Goal: Information Seeking & Learning: Learn about a topic

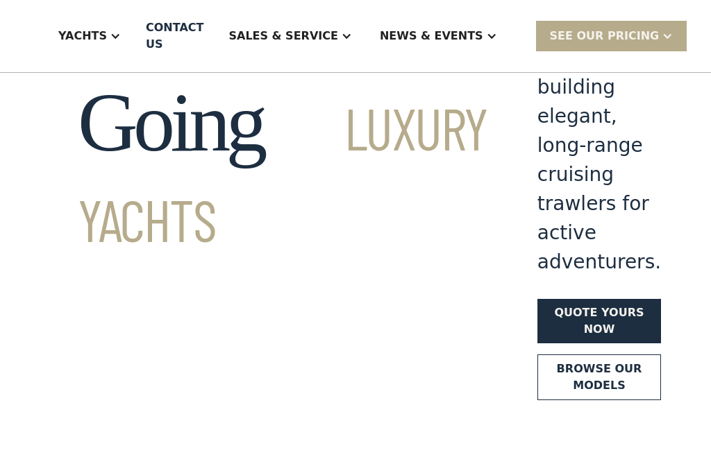
scroll to position [138, 0]
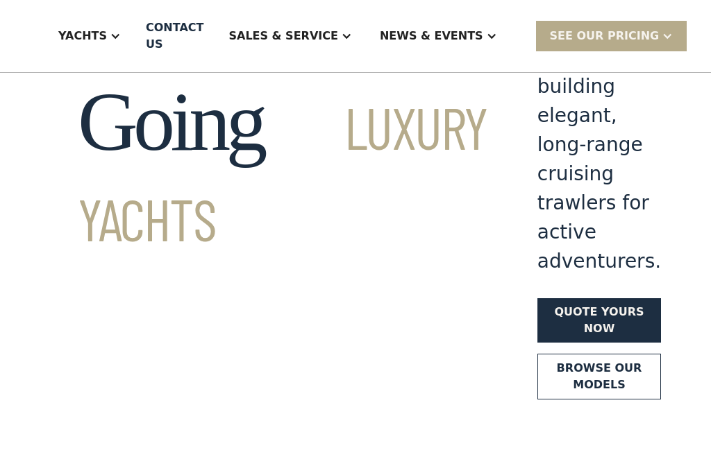
click at [537, 354] on link "Browse our models" at bounding box center [599, 377] width 124 height 46
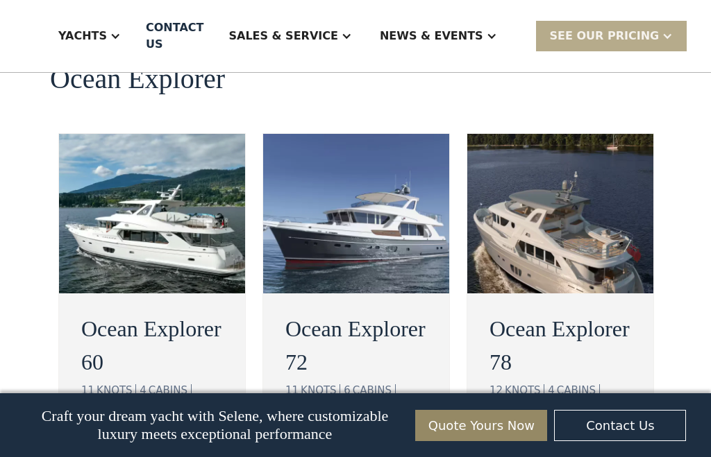
scroll to position [2734, 0]
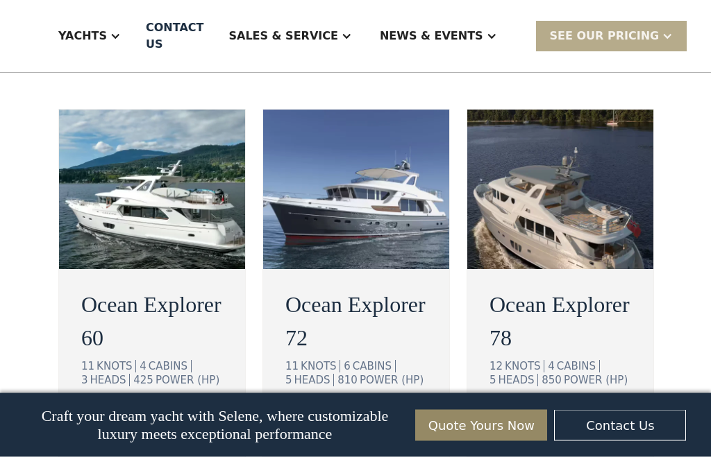
click at [117, 416] on div "view details" at bounding box center [138, 424] width 78 height 17
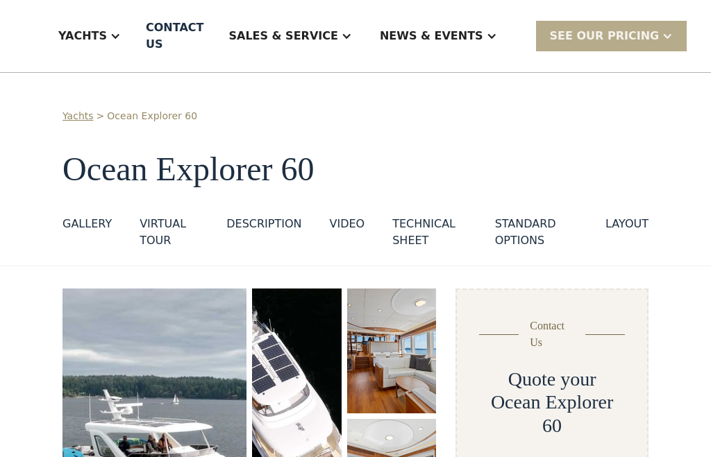
click at [75, 216] on div "GALLERY" at bounding box center [86, 224] width 49 height 17
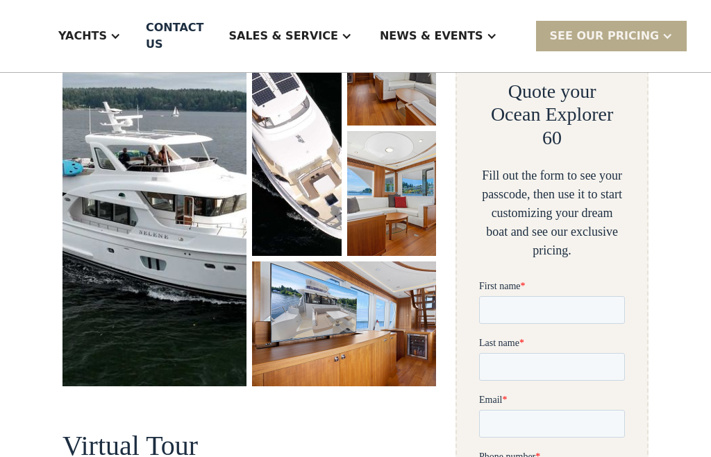
scroll to position [261, 0]
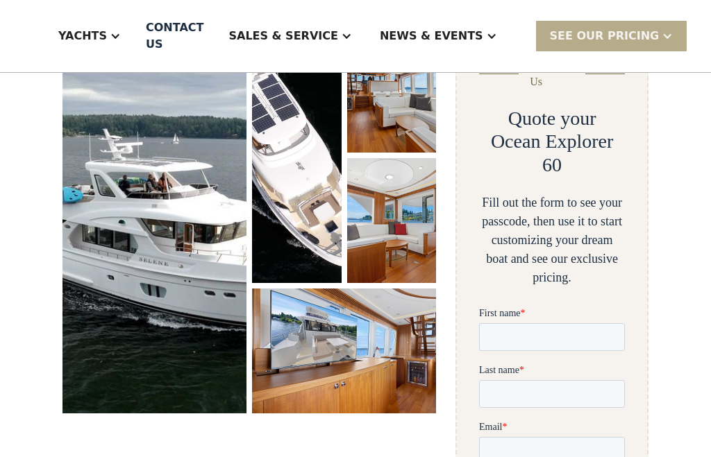
click at [133, 284] on img "open lightbox" at bounding box center [154, 221] width 184 height 386
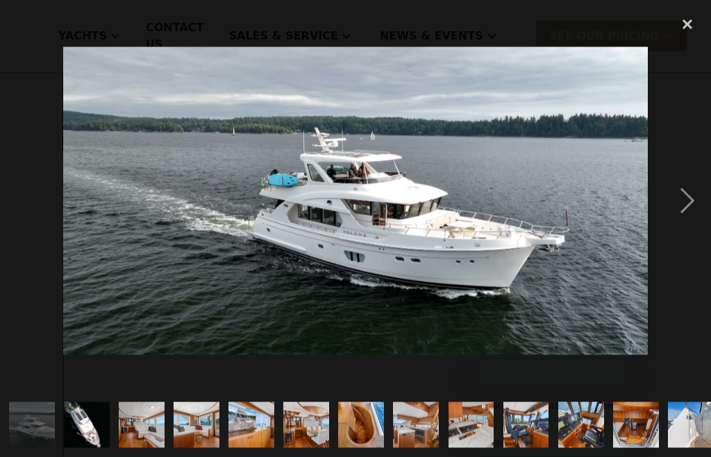
scroll to position [526, 0]
click at [682, 235] on div "next image" at bounding box center [687, 201] width 47 height 385
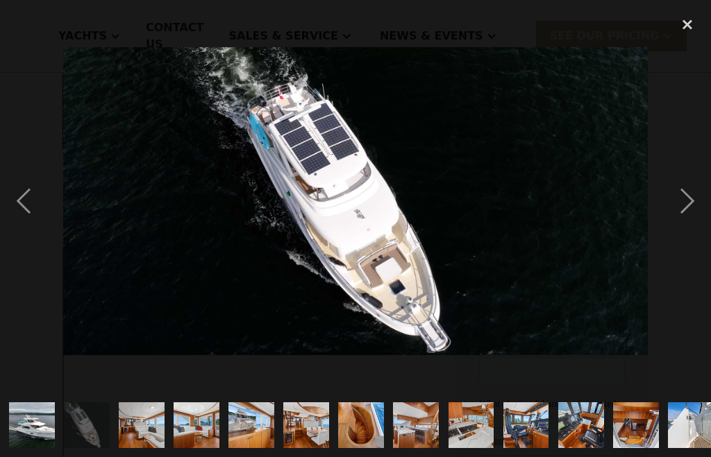
click at [688, 228] on div "next image" at bounding box center [687, 201] width 47 height 385
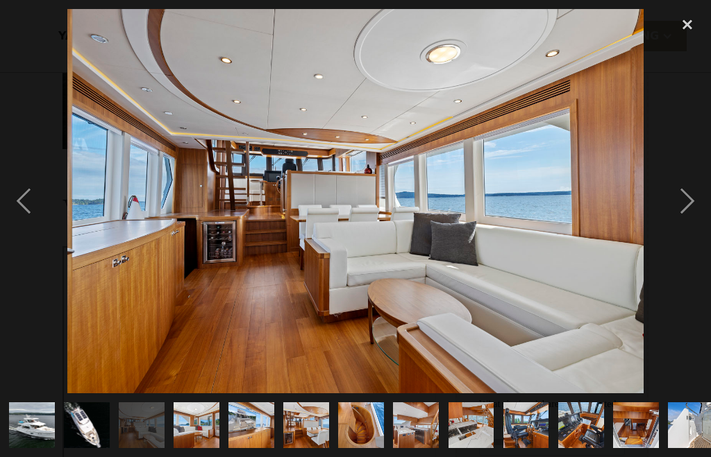
click at [688, 230] on div "next image" at bounding box center [687, 201] width 47 height 385
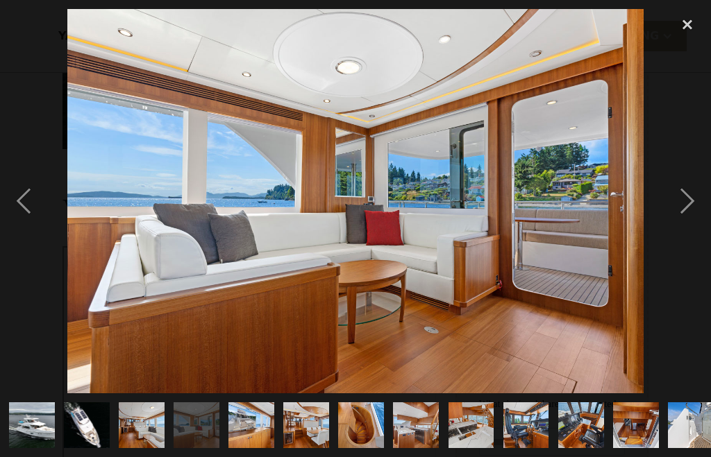
click at [693, 232] on div "next image" at bounding box center [687, 201] width 47 height 385
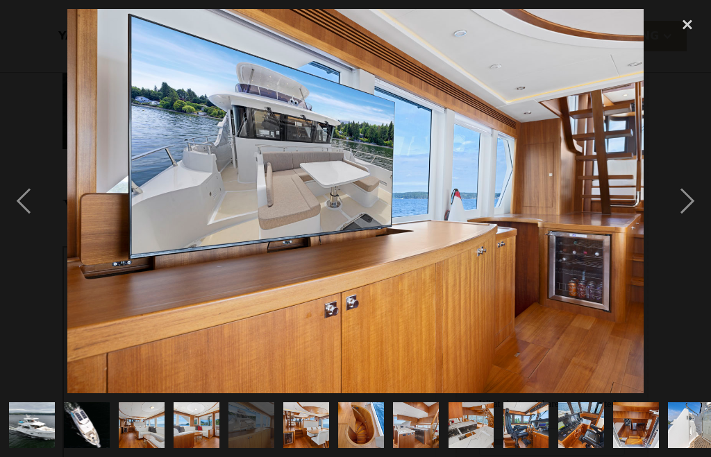
click at [684, 232] on div "next image" at bounding box center [687, 201] width 47 height 385
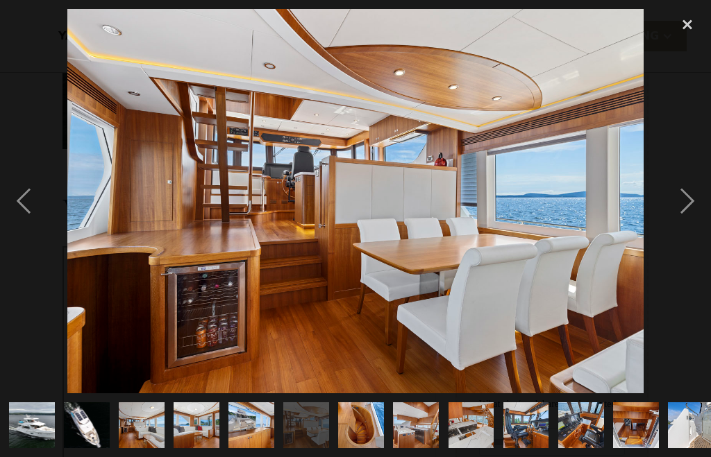
click at [693, 216] on div "next image" at bounding box center [687, 201] width 47 height 385
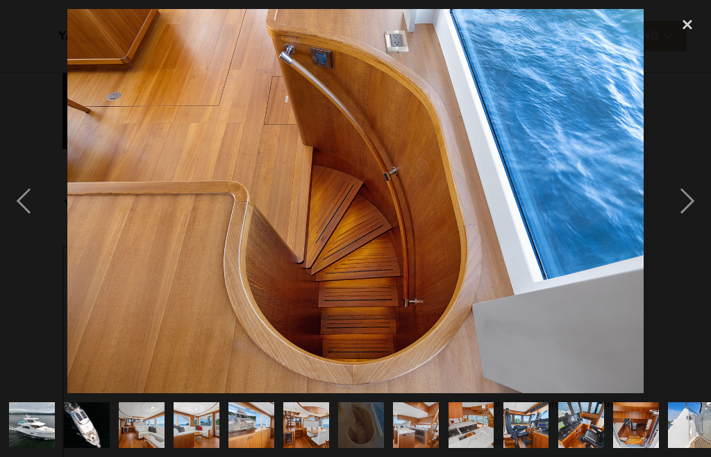
click at [686, 227] on div "next image" at bounding box center [687, 201] width 47 height 385
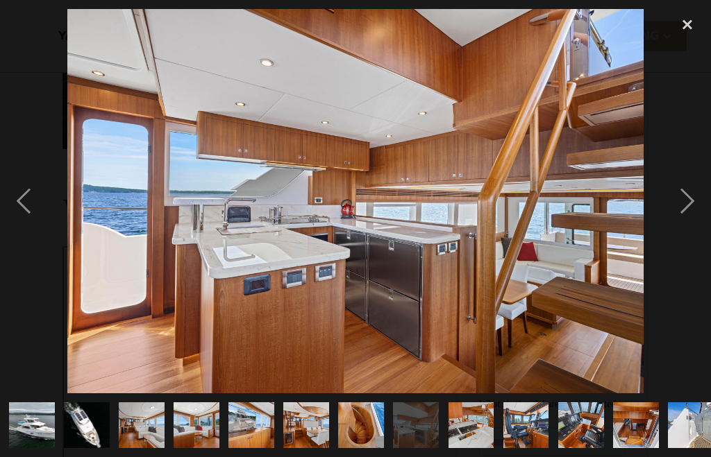
click at [689, 227] on div "next image" at bounding box center [687, 201] width 47 height 385
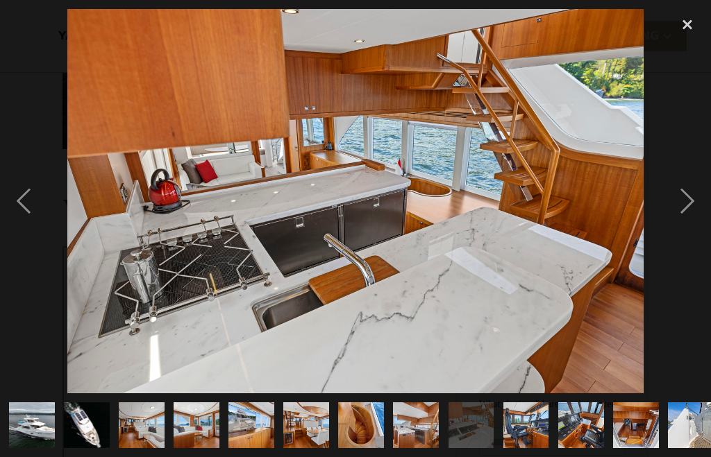
click at [685, 230] on div "next image" at bounding box center [687, 201] width 47 height 385
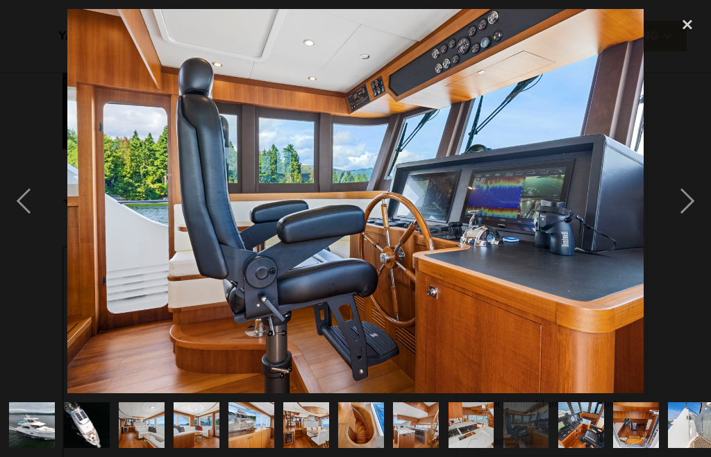
click at [680, 229] on div "next image" at bounding box center [687, 201] width 47 height 385
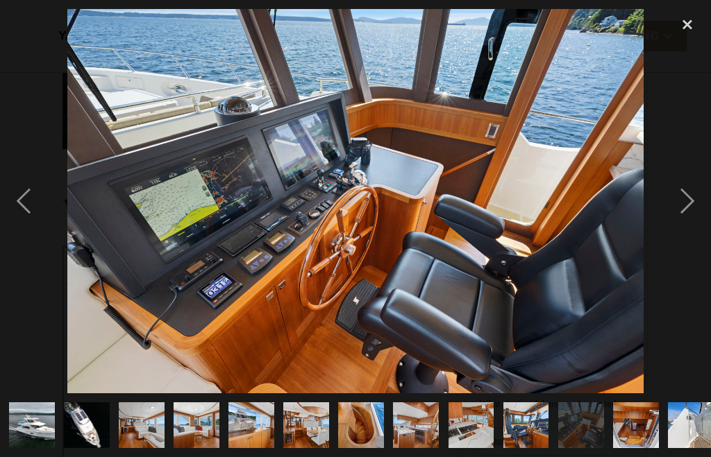
click at [689, 221] on div "next image" at bounding box center [687, 201] width 47 height 385
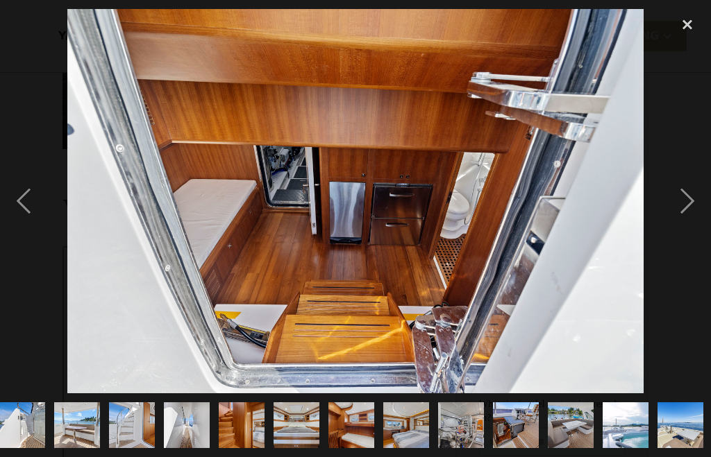
scroll to position [0, 670]
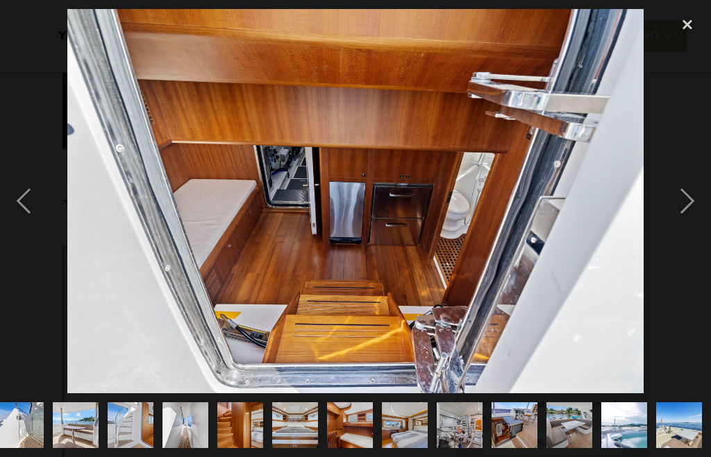
click at [689, 224] on div "next image" at bounding box center [687, 201] width 47 height 385
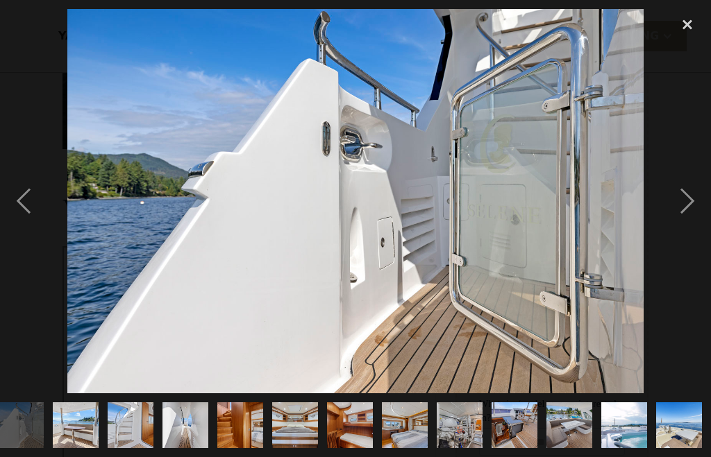
click at [693, 226] on div "next image" at bounding box center [687, 201] width 47 height 385
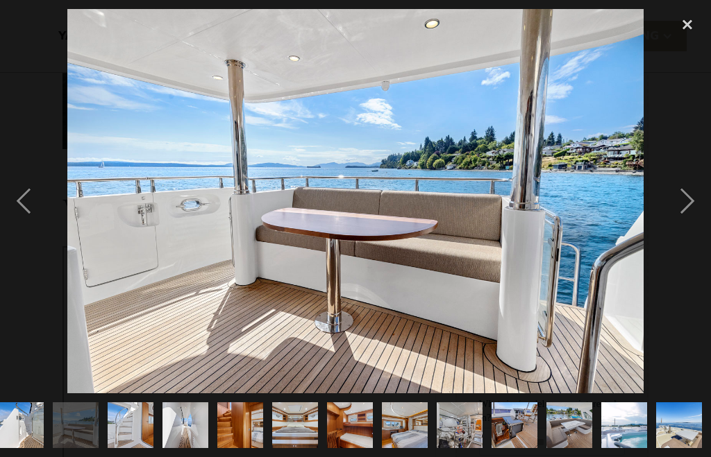
click at [699, 221] on div "next image" at bounding box center [687, 201] width 47 height 385
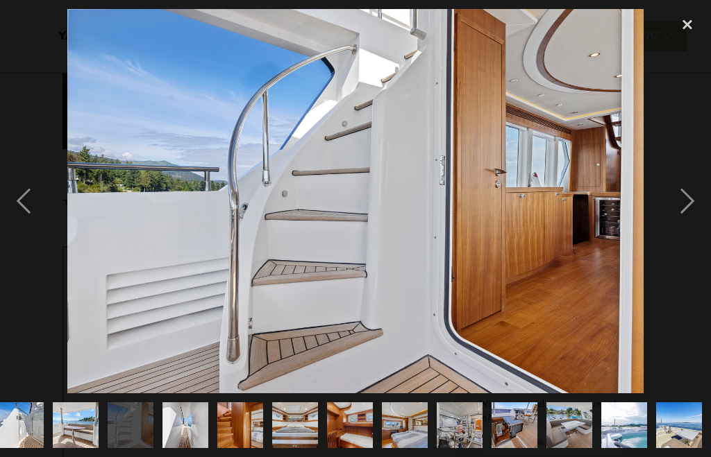
click at [691, 227] on div "next image" at bounding box center [687, 201] width 47 height 385
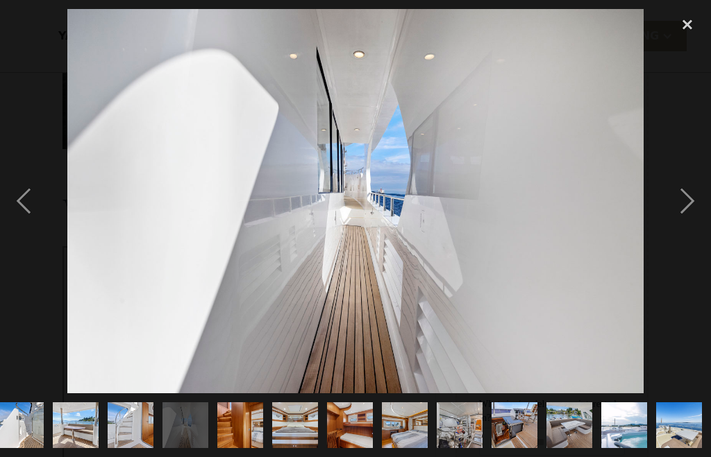
click at [682, 230] on div "next image" at bounding box center [687, 201] width 47 height 385
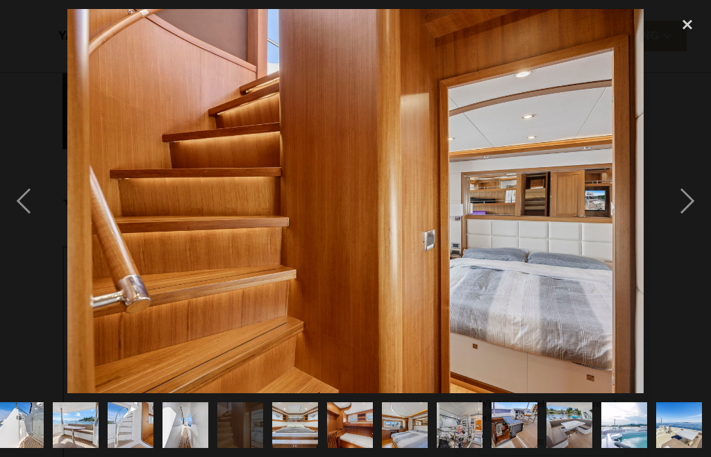
click at [689, 226] on div "next image" at bounding box center [687, 201] width 47 height 385
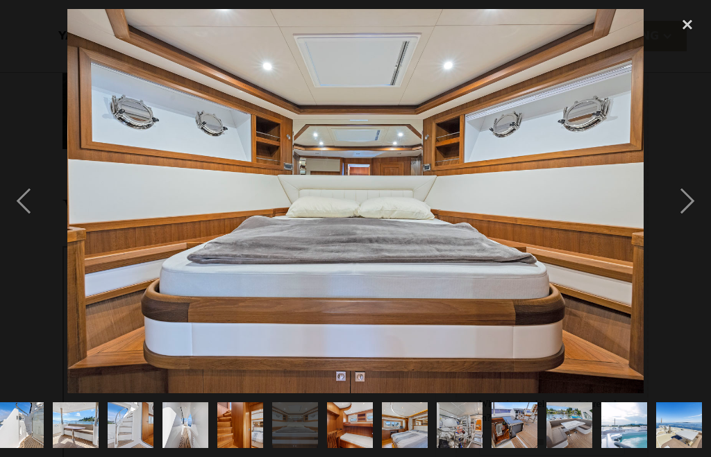
click at [688, 228] on div "next image" at bounding box center [687, 201] width 47 height 385
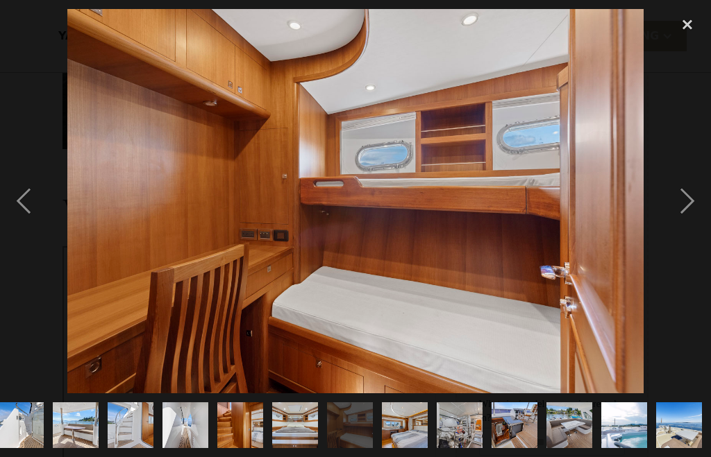
click at [696, 225] on div "next image" at bounding box center [687, 201] width 47 height 385
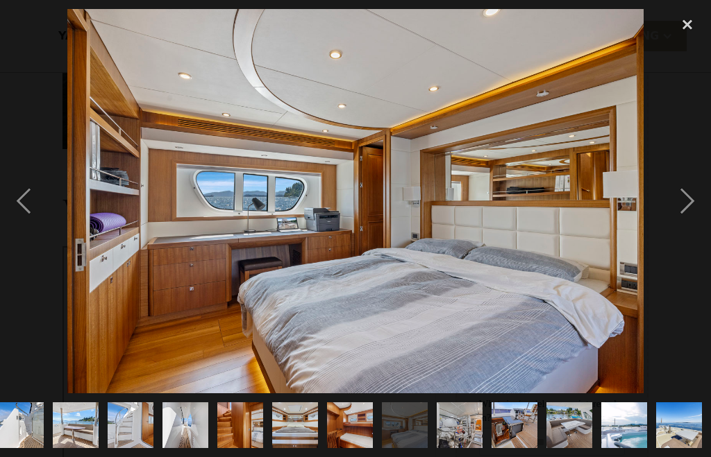
click at [687, 33] on div "close lightbox" at bounding box center [687, 24] width 47 height 31
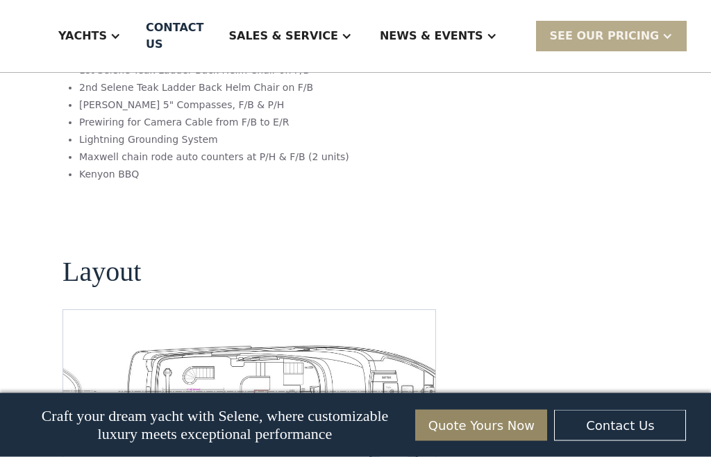
scroll to position [3036, 0]
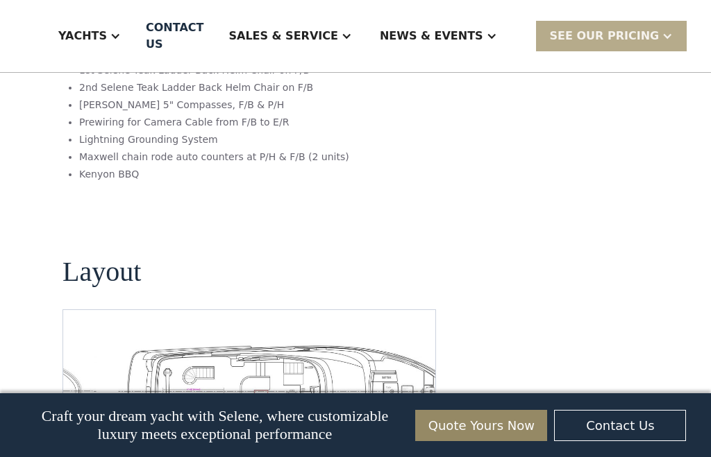
click at [421, 439] on img "Next slide" at bounding box center [412, 455] width 33 height 33
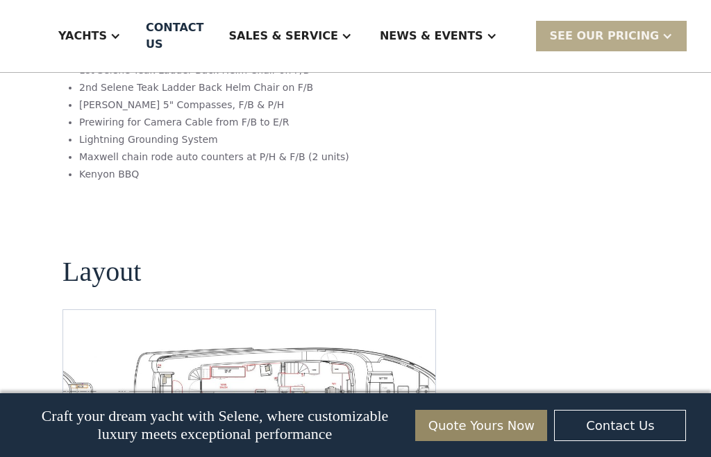
click at [424, 439] on img "Next slide" at bounding box center [412, 455] width 33 height 33
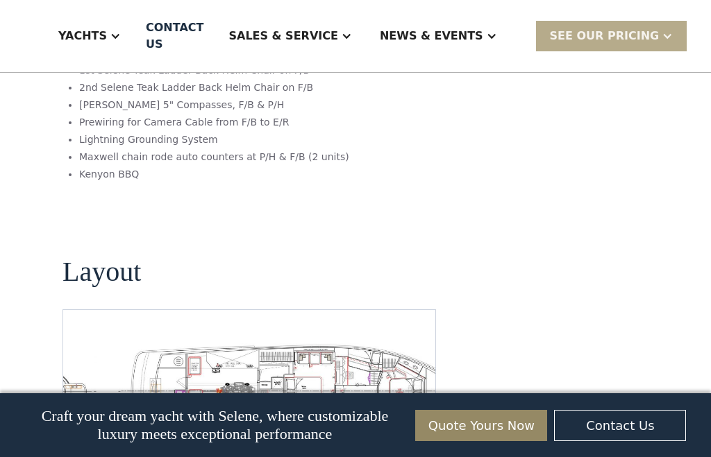
click at [428, 439] on img "Next slide" at bounding box center [412, 455] width 33 height 33
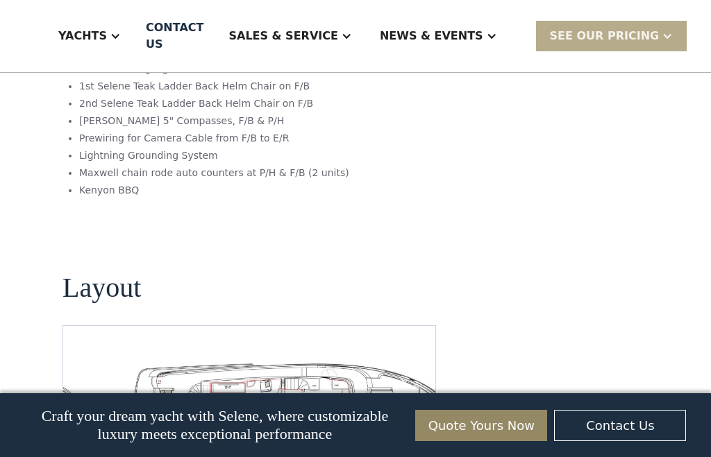
scroll to position [3035, 0]
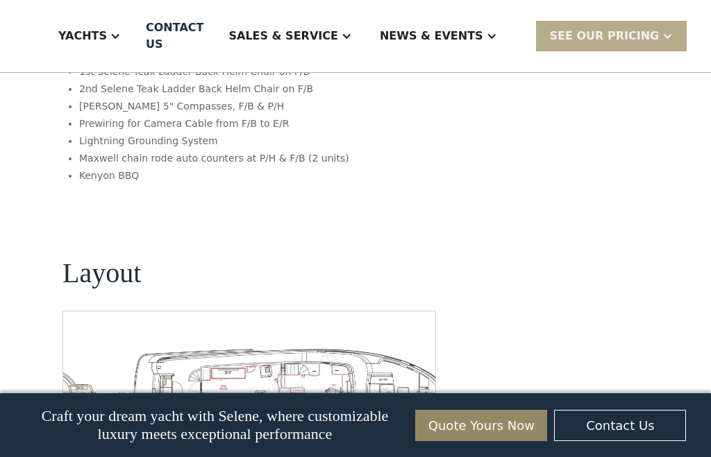
click at [107, 33] on div "Yachts" at bounding box center [82, 36] width 49 height 17
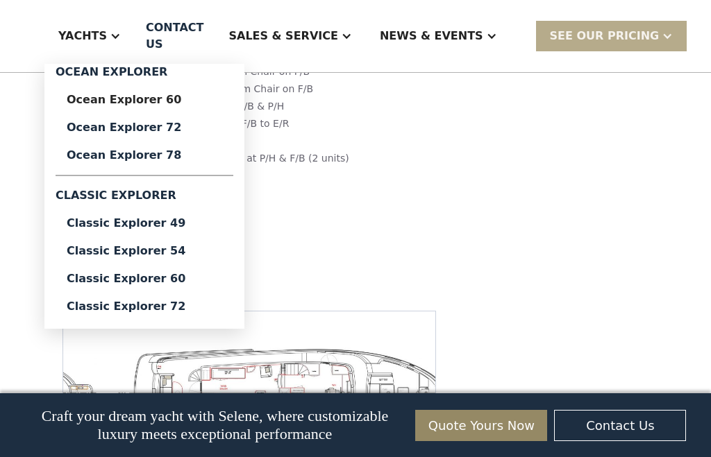
click at [109, 278] on div "Classic Explorer 60" at bounding box center [144, 279] width 155 height 11
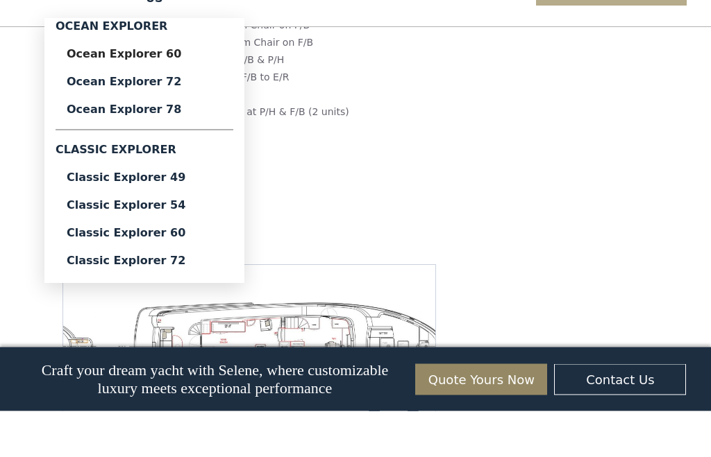
scroll to position [3081, 0]
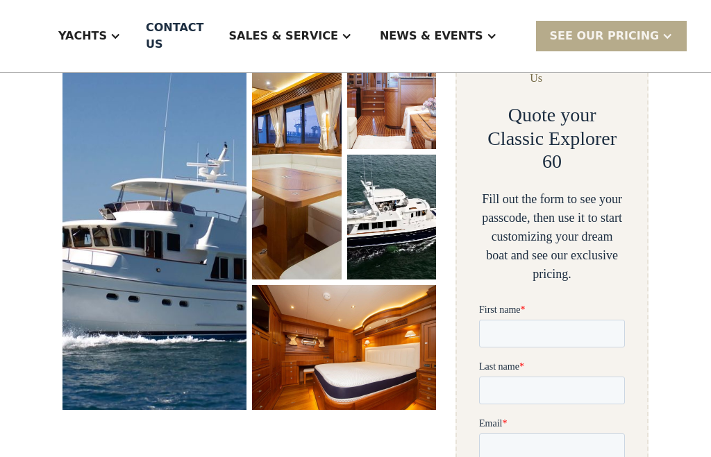
scroll to position [233, 0]
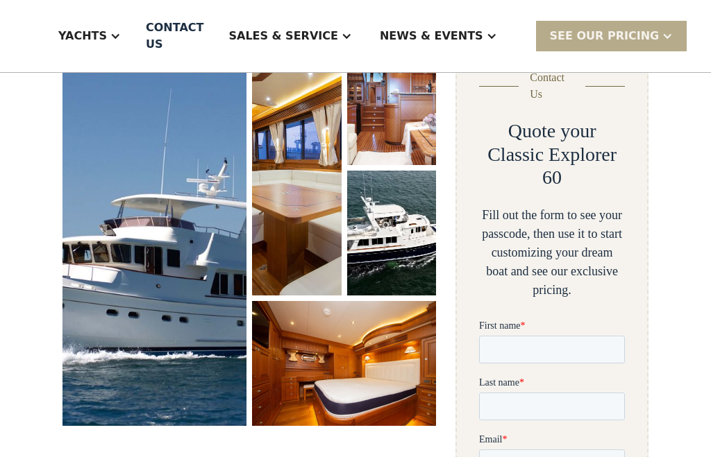
click at [104, 47] on div "Yachts" at bounding box center [89, 36] width 90 height 56
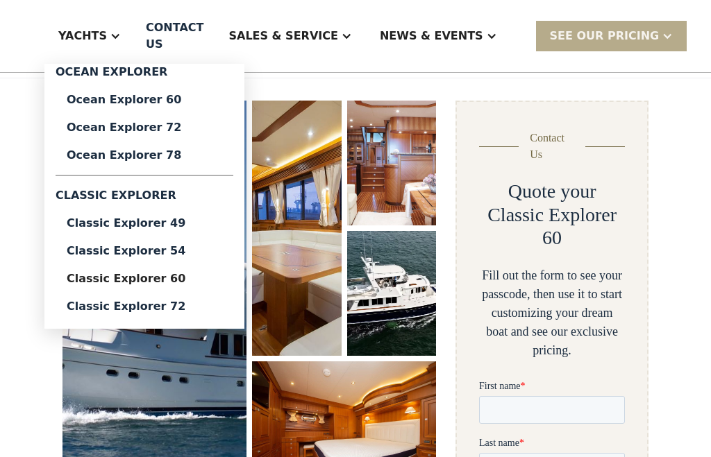
scroll to position [170, 0]
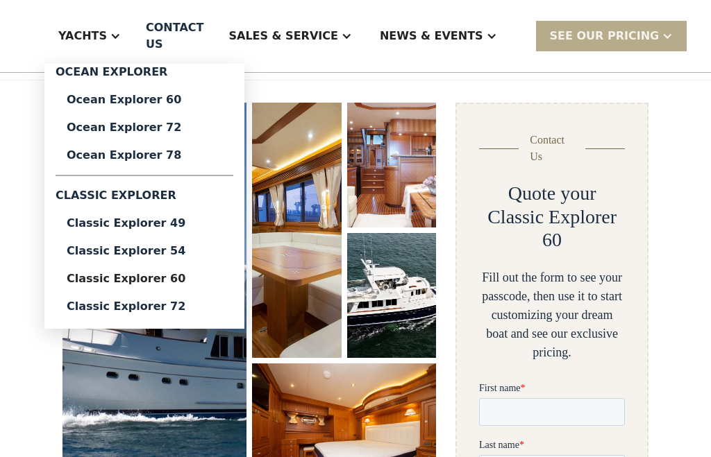
click at [122, 132] on div "Ocean Explorer 72" at bounding box center [144, 127] width 155 height 11
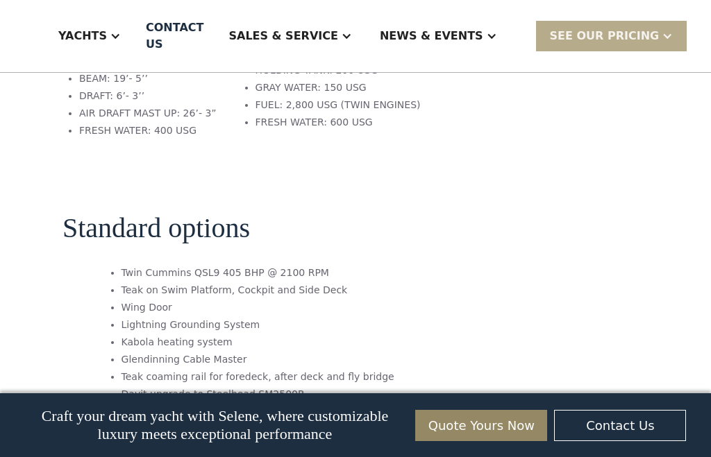
scroll to position [2210, 0]
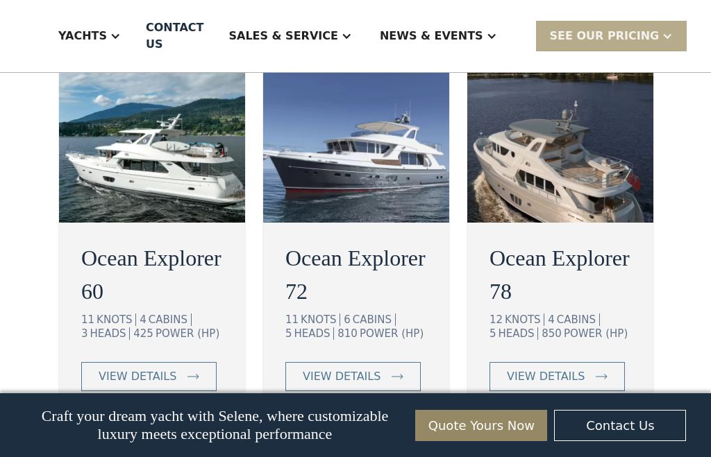
scroll to position [2451, 0]
